Goal: Transaction & Acquisition: Purchase product/service

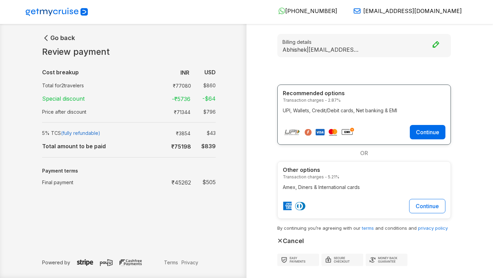
click at [181, 181] on strong "₹ 45262" at bounding box center [181, 182] width 20 height 7
click at [207, 182] on strong "$ 505" at bounding box center [208, 182] width 13 height 7
click at [361, 113] on p "UPI, Wallets, Credit/Debit cards, Net banking & EMI" at bounding box center [364, 110] width 163 height 7
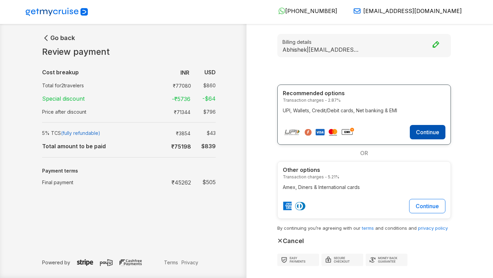
click at [426, 130] on button "Continue" at bounding box center [428, 132] width 36 height 14
click at [186, 180] on strong "₹ 45262" at bounding box center [181, 182] width 20 height 7
click at [210, 183] on strong "$ 505" at bounding box center [208, 182] width 13 height 7
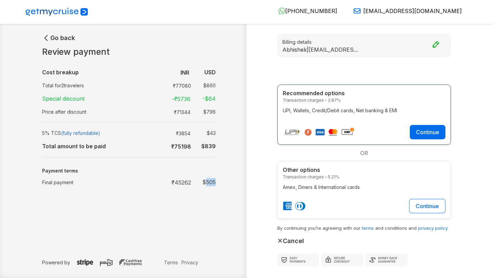
copy strong "505"
drag, startPoint x: 283, startPoint y: 100, endPoint x: 336, endPoint y: 101, distance: 53.7
click at [336, 101] on small "Transaction charges - 2.87%" at bounding box center [364, 100] width 163 height 6
copy small "Transaction charges - 2.87"
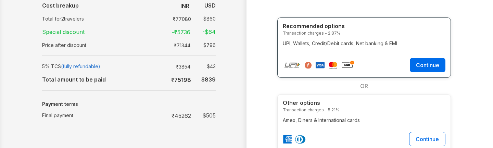
scroll to position [65, 0]
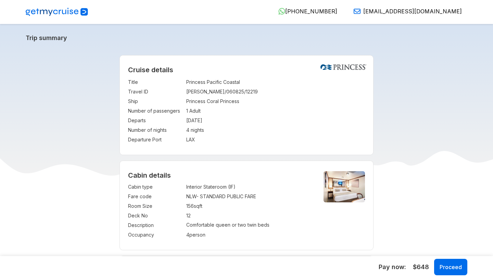
select select "**"
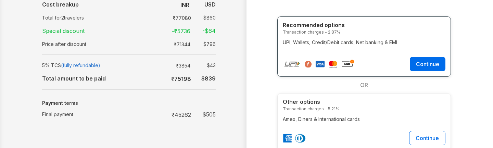
click at [211, 114] on strong "$ 505" at bounding box center [208, 114] width 13 height 7
click at [180, 115] on strong "₹ 45262" at bounding box center [181, 114] width 20 height 7
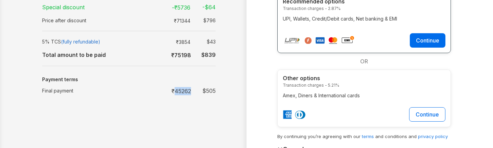
scroll to position [87, 0]
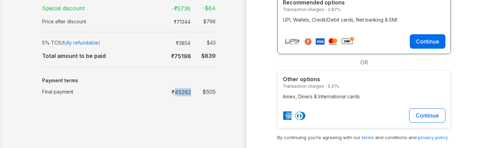
click at [182, 90] on strong "₹ 45262" at bounding box center [181, 92] width 20 height 7
